Goal: Find specific page/section: Find specific page/section

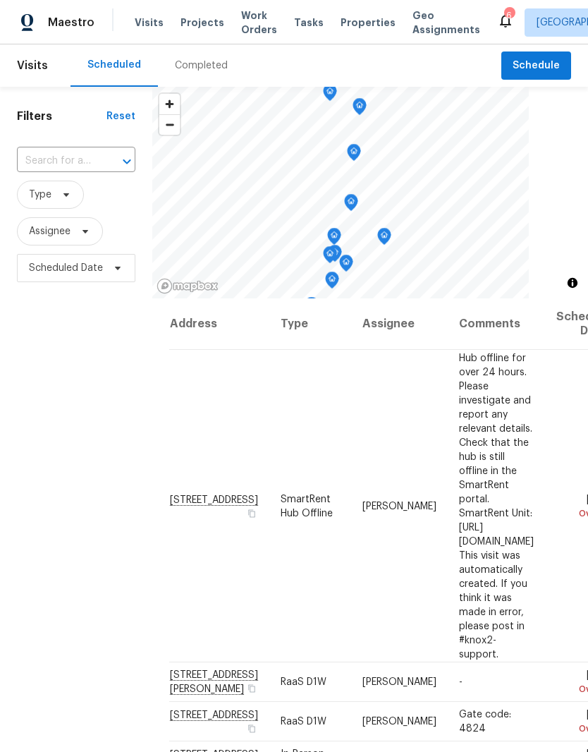
click at [346, 23] on span "Properties" at bounding box center [368, 23] width 55 height 14
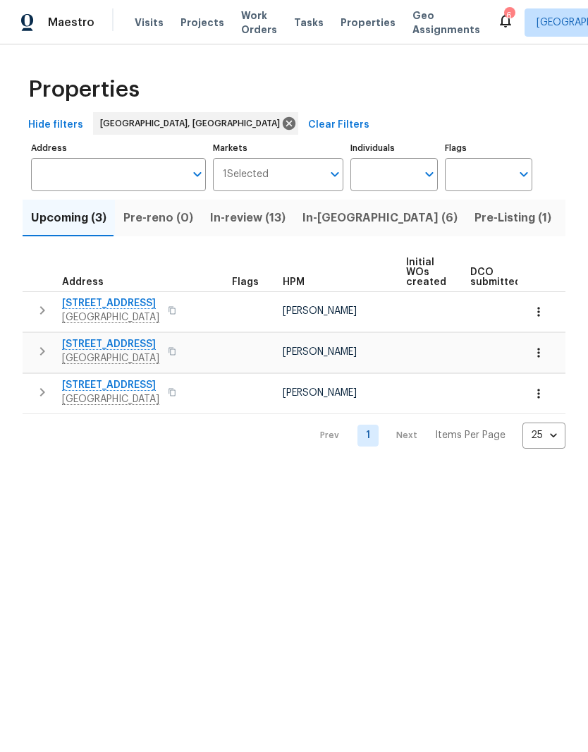
click at [115, 174] on input "Address" at bounding box center [108, 174] width 154 height 33
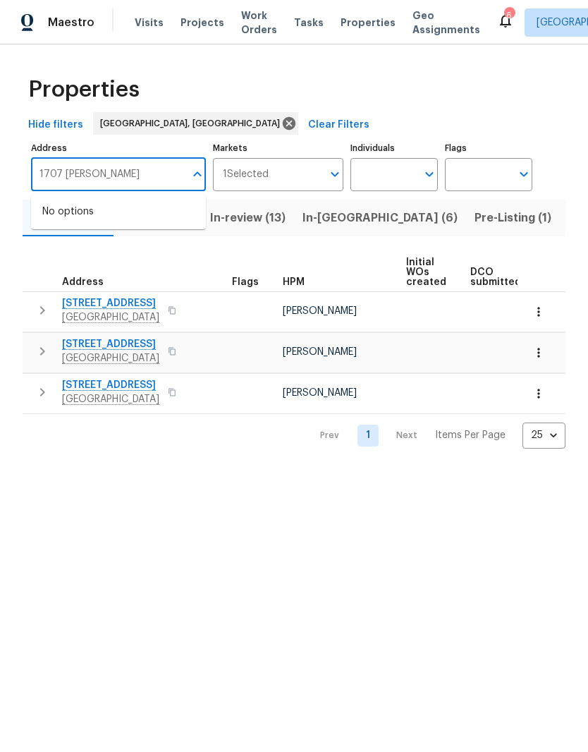
type input "1707 [PERSON_NAME]"
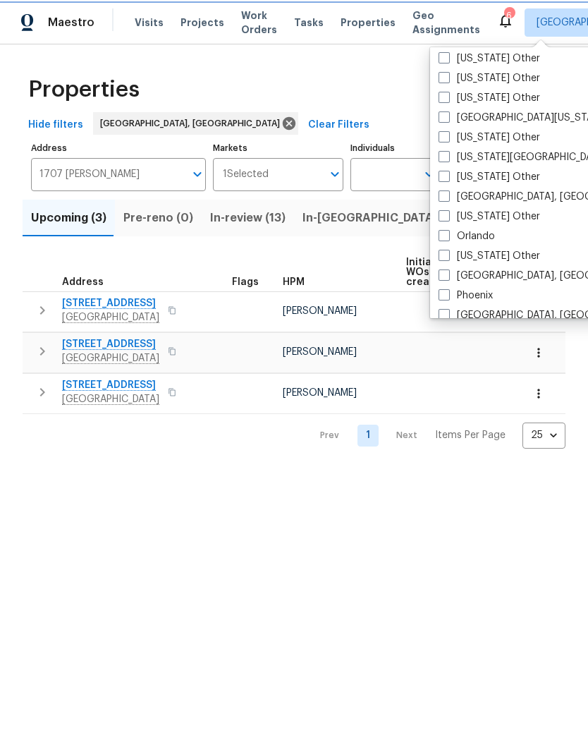
scroll to position [1449, 0]
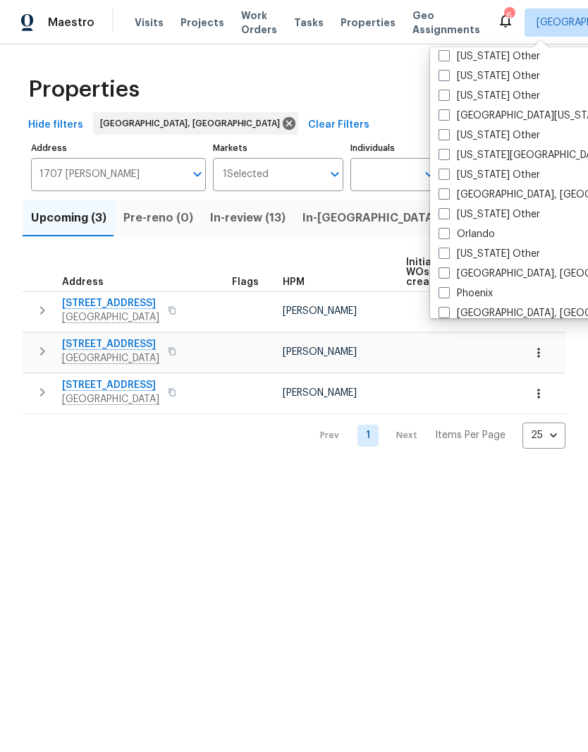
click at [475, 231] on label "Orlando" at bounding box center [467, 234] width 56 height 14
click at [448, 231] on input "Orlando" at bounding box center [443, 231] width 9 height 9
checkbox input "true"
click at [378, 94] on div "Properties" at bounding box center [294, 89] width 543 height 45
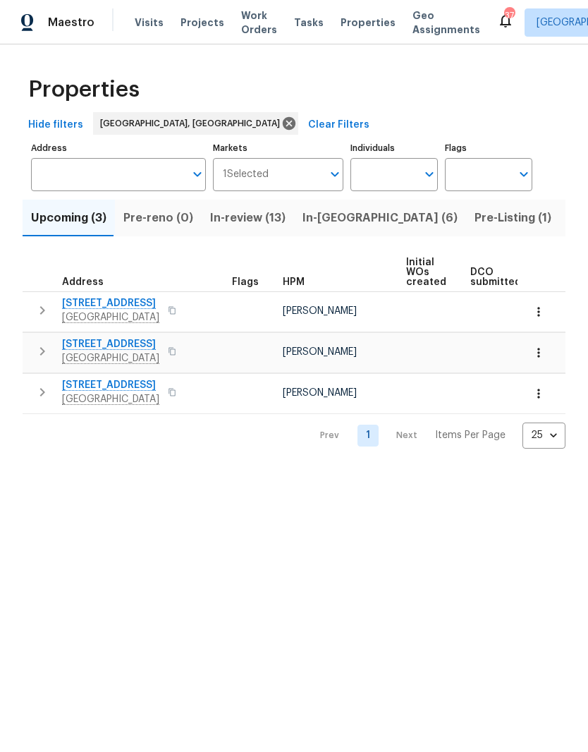
click at [121, 176] on input "Address" at bounding box center [108, 174] width 154 height 33
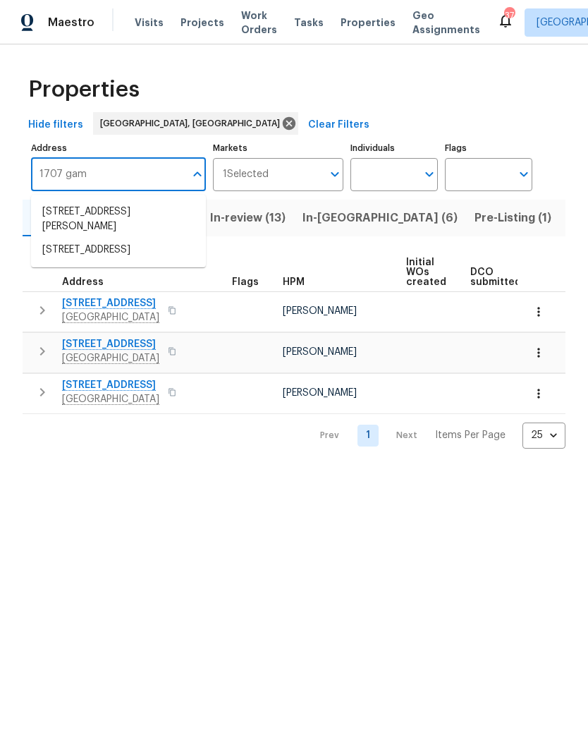
type input "1707 [PERSON_NAME]"
